Goal: Task Accomplishment & Management: Use online tool/utility

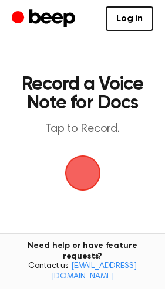
click at [84, 172] on span "button" at bounding box center [83, 173] width 42 height 42
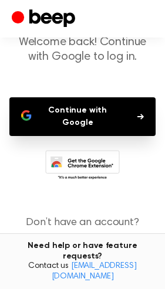
scroll to position [80, 0]
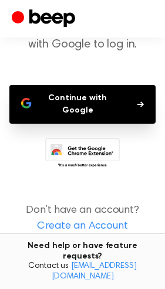
click at [104, 117] on button "Continue with Google" at bounding box center [82, 104] width 146 height 39
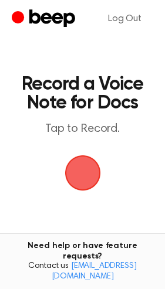
click at [88, 166] on span "button" at bounding box center [82, 173] width 36 height 36
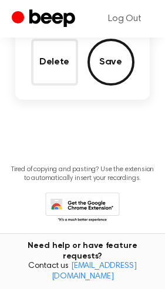
scroll to position [180, 0]
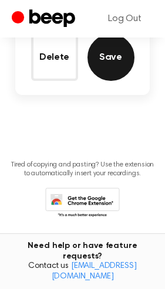
click at [110, 71] on button "Save" at bounding box center [110, 57] width 47 height 47
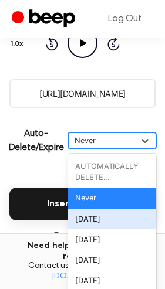
scroll to position [192, 0]
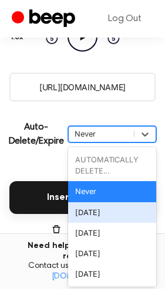
click at [83, 142] on div "option [DATE] focused, 3 of 6. 6 results available. Use Up and Down to choose o…" at bounding box center [112, 134] width 88 height 16
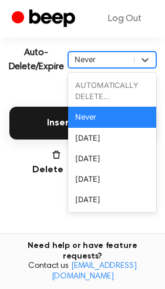
scroll to position [267, 0]
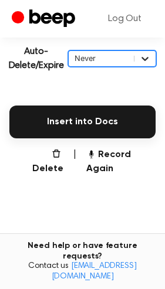
click at [142, 53] on icon at bounding box center [145, 59] width 12 height 12
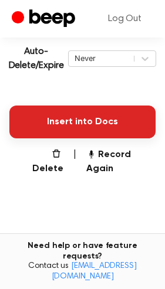
click at [103, 116] on button "Insert into Docs" at bounding box center [82, 121] width 146 height 33
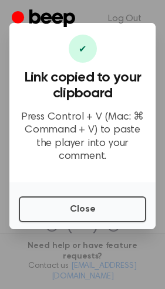
scroll to position [0, 0]
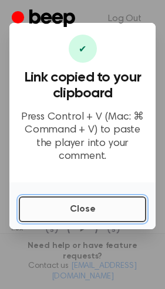
drag, startPoint x: 64, startPoint y: 206, endPoint x: 91, endPoint y: 208, distance: 27.1
click at [91, 208] on button "Close" at bounding box center [82, 209] width 127 height 26
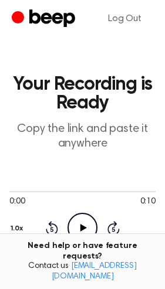
click at [76, 226] on icon "Play Audio" at bounding box center [82, 228] width 30 height 30
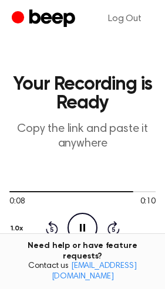
click at [76, 226] on icon "Pause Audio" at bounding box center [82, 228] width 30 height 30
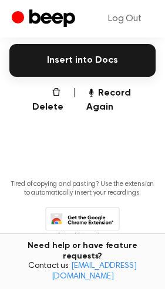
scroll to position [347, 0]
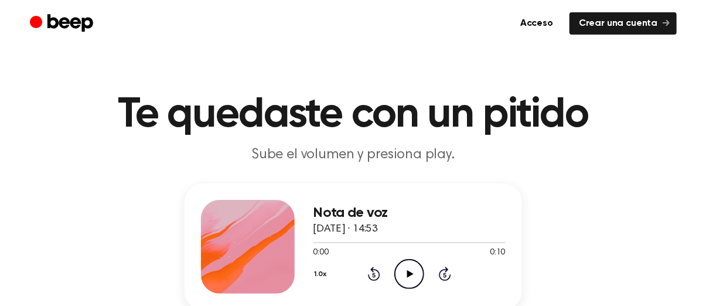
click at [419, 274] on icon "Play Audio" at bounding box center [409, 274] width 30 height 30
click at [419, 274] on icon "Pause Audio" at bounding box center [409, 274] width 30 height 30
click at [661, 205] on div "Nota de voz 20 de agosto de 2025 · 14:53 0:00 0:10 Su navegador no soporta el e…" at bounding box center [353, 274] width 678 height 182
click at [407, 126] on font "Te quedaste con un pitido" at bounding box center [353, 115] width 471 height 42
click at [547, 21] on font "Acceso" at bounding box center [536, 23] width 33 height 9
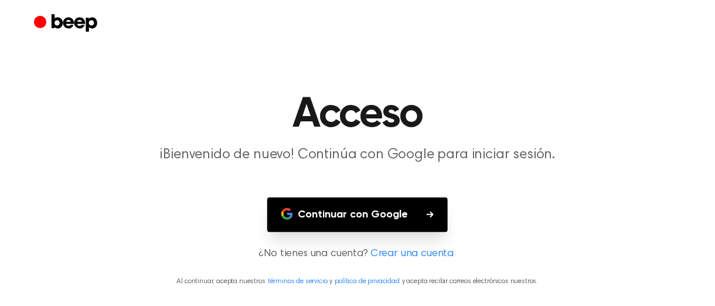
click at [402, 224] on button "Continuar con Google" at bounding box center [357, 214] width 180 height 35
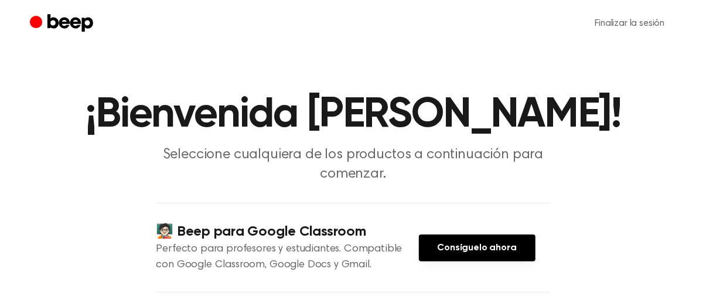
click at [620, 129] on h1 "¡Bienvenida CONSTANZA GABRIELA BUSTAMANTE!" at bounding box center [353, 115] width 600 height 42
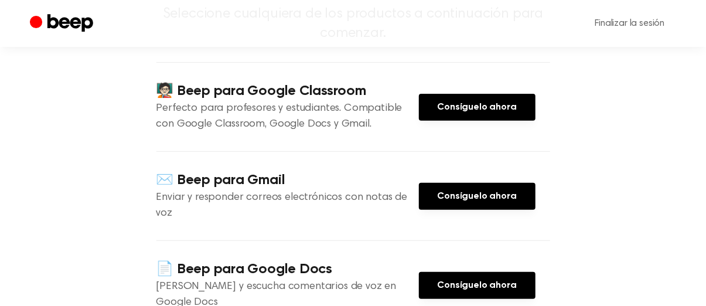
scroll to position [138, 0]
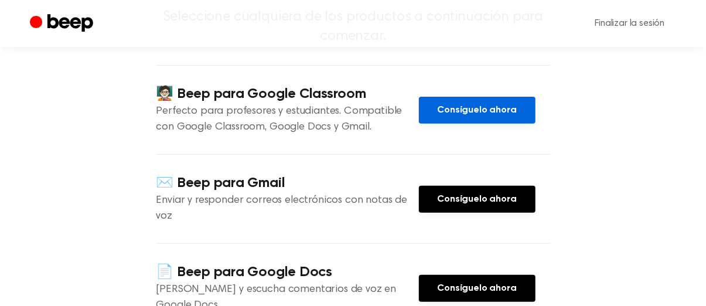
click at [449, 115] on font "Consíguelo ahora" at bounding box center [477, 109] width 79 height 9
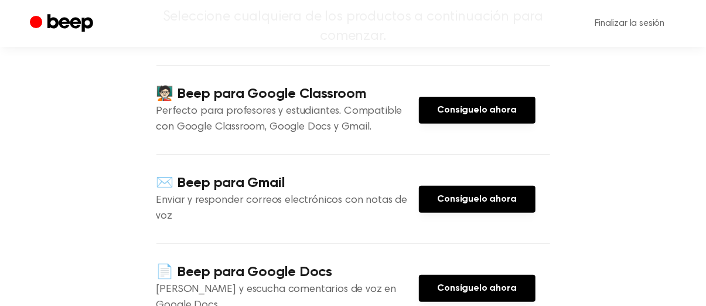
click at [51, 19] on icon "Bip" at bounding box center [70, 23] width 46 height 18
